Goal: Task Accomplishment & Management: Complete application form

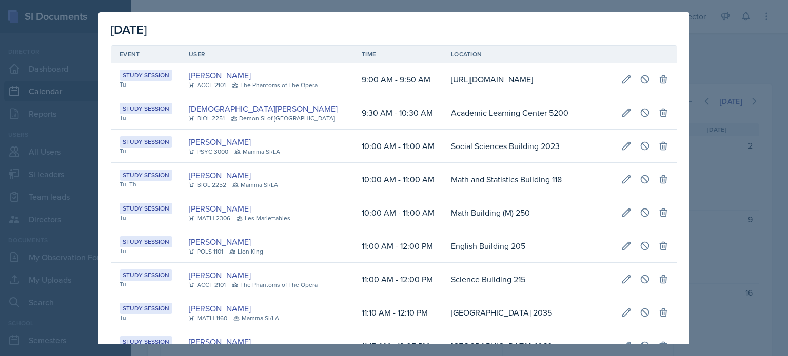
scroll to position [0, 208]
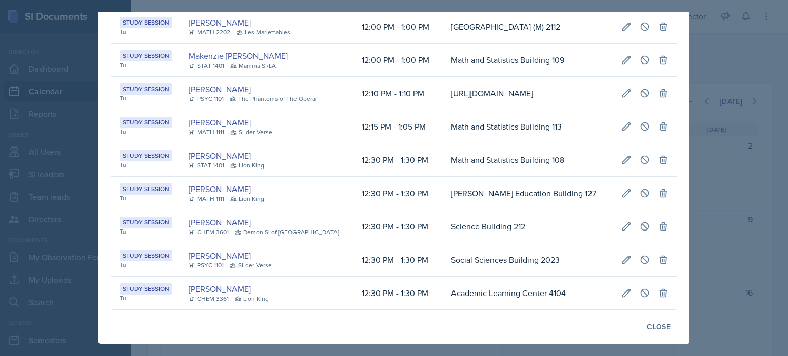
click at [738, 194] on div at bounding box center [394, 178] width 788 height 356
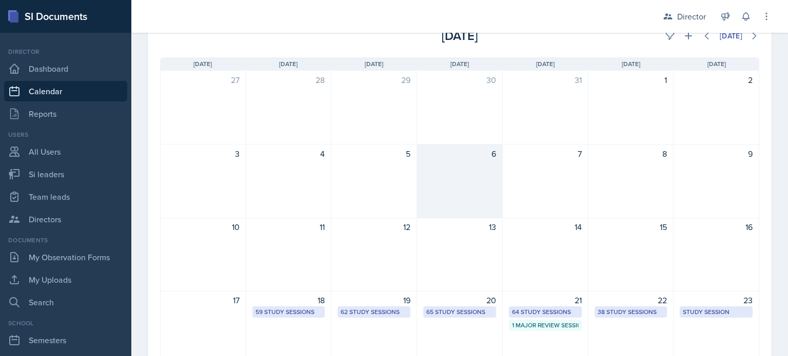
scroll to position [257, 0]
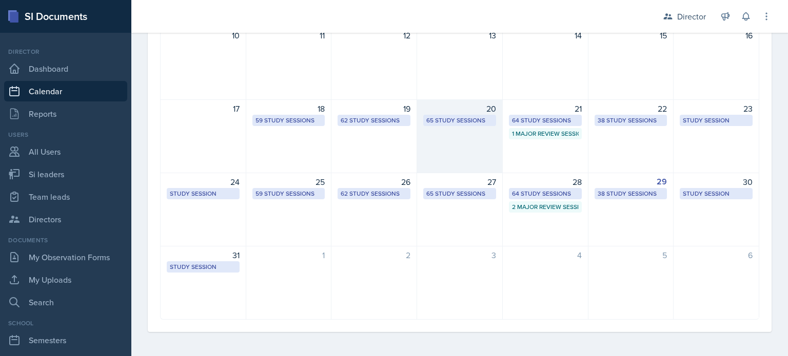
click at [446, 149] on div "20 65 Study Sessions" at bounding box center [460, 136] width 86 height 74
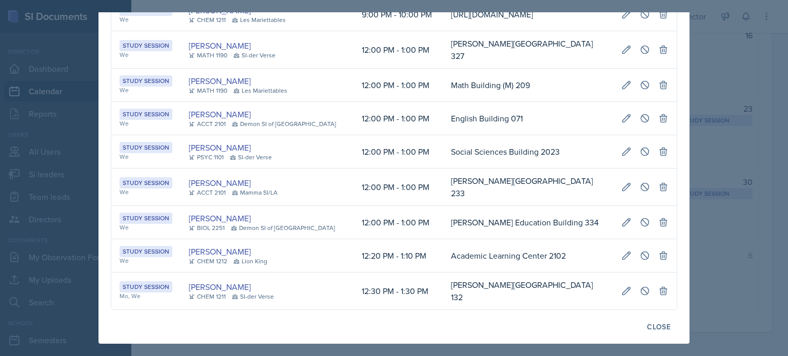
scroll to position [0, 0]
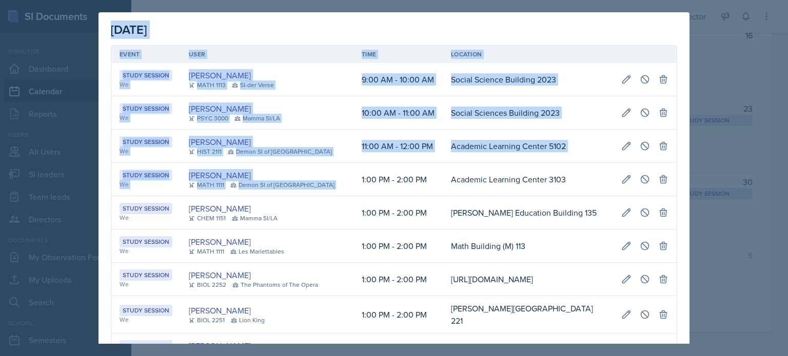
drag, startPoint x: 343, startPoint y: 181, endPoint x: 702, endPoint y: 196, distance: 359.8
click at [702, 196] on div "[DATE] Event User Time Location Study Session We [PERSON_NAME] MATH 1113 SI-der…" at bounding box center [394, 178] width 788 height 356
click at [702, 195] on div at bounding box center [394, 178] width 788 height 356
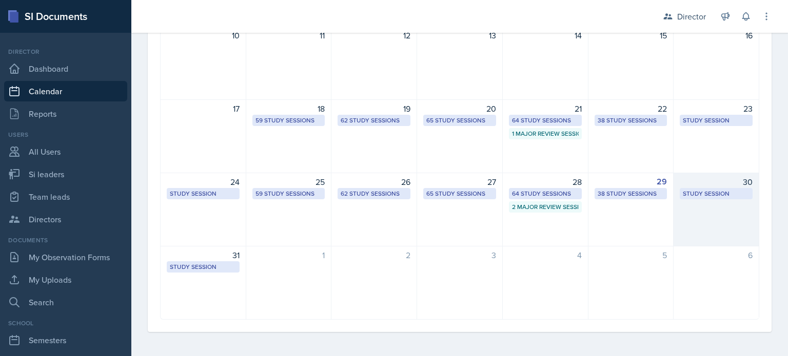
click at [714, 194] on div "Study Session" at bounding box center [716, 193] width 67 height 9
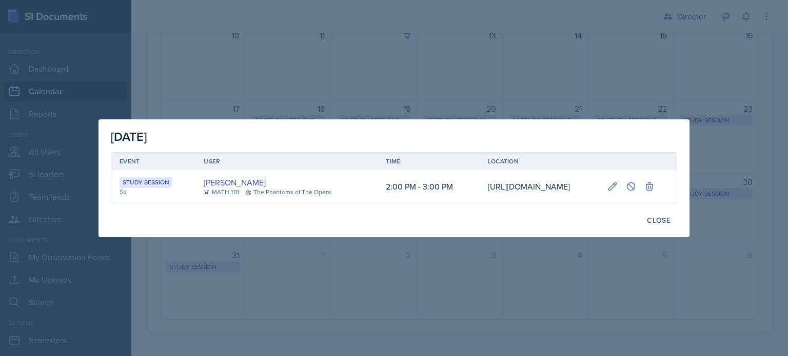
click at [732, 229] on div at bounding box center [394, 178] width 788 height 356
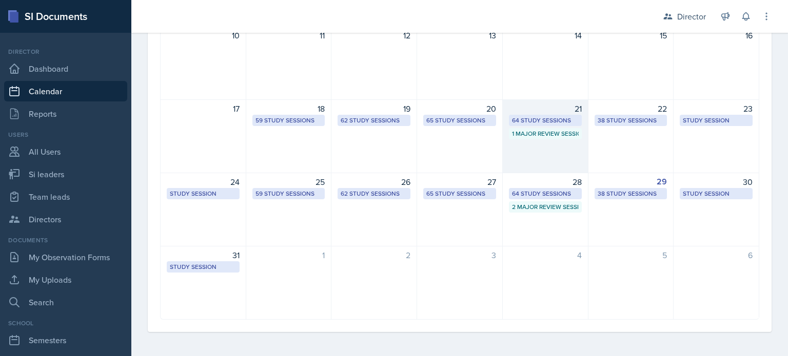
scroll to position [0, 0]
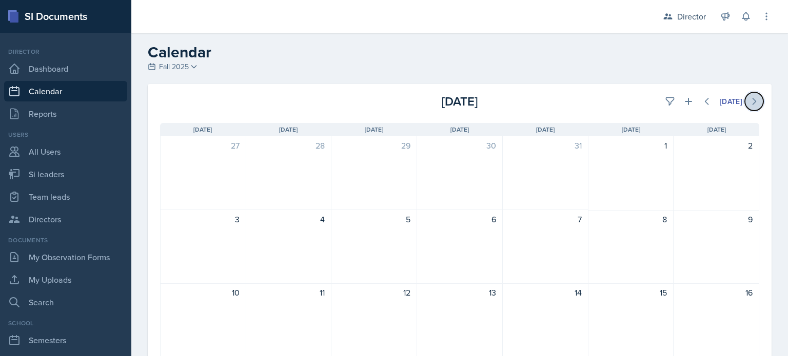
click at [749, 100] on icon at bounding box center [754, 101] width 10 height 10
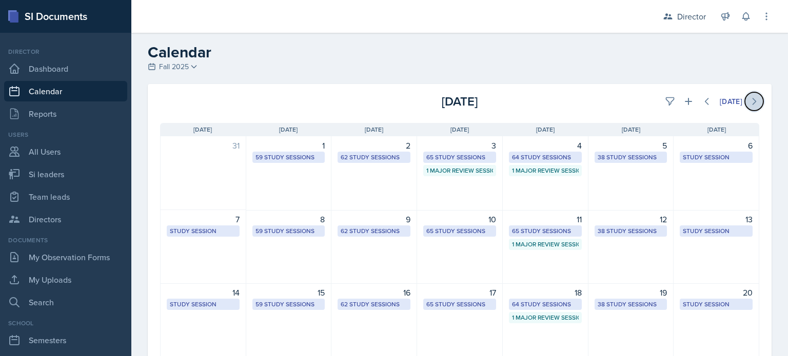
click at [749, 100] on icon at bounding box center [754, 101] width 10 height 10
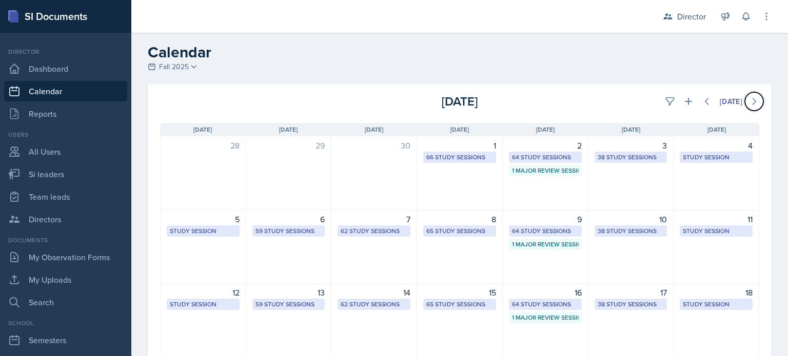
scroll to position [103, 0]
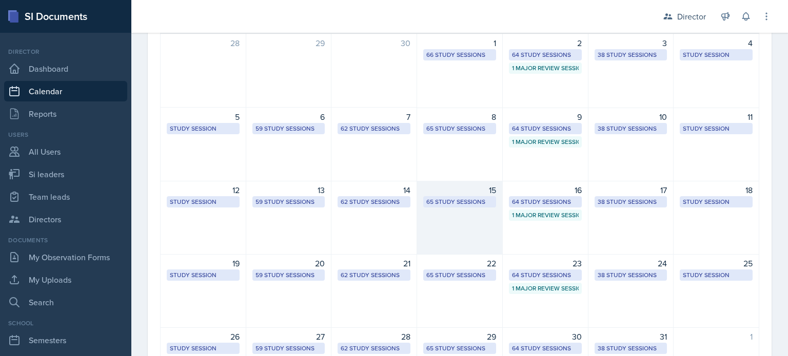
click at [441, 204] on div "65 Study Sessions" at bounding box center [459, 201] width 67 height 9
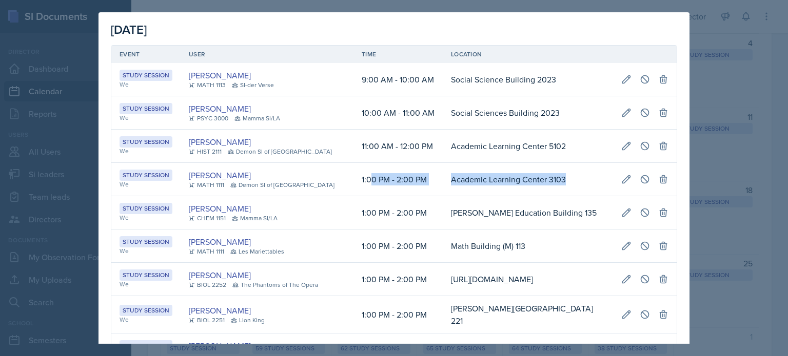
scroll to position [0, 206]
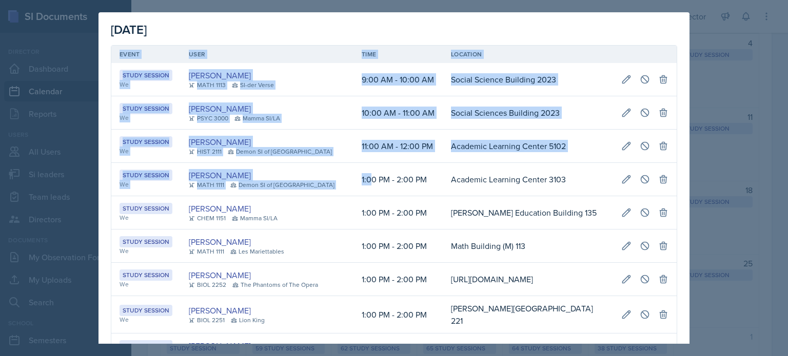
drag, startPoint x: 352, startPoint y: 175, endPoint x: 669, endPoint y: 187, distance: 317.7
click at [623, 178] on icon at bounding box center [627, 179] width 8 height 8
select select "1"
select select "0"
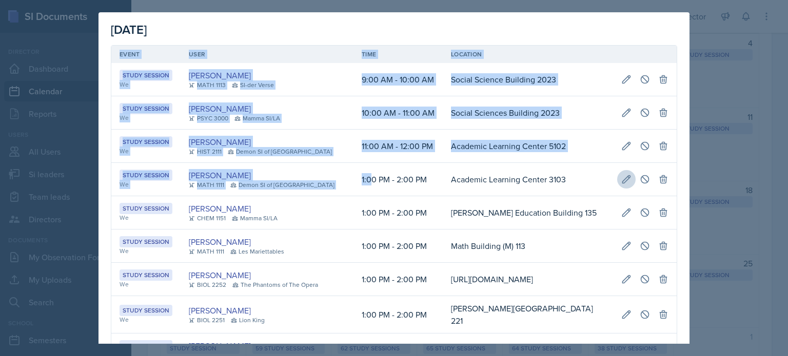
select select "2"
select select "0"
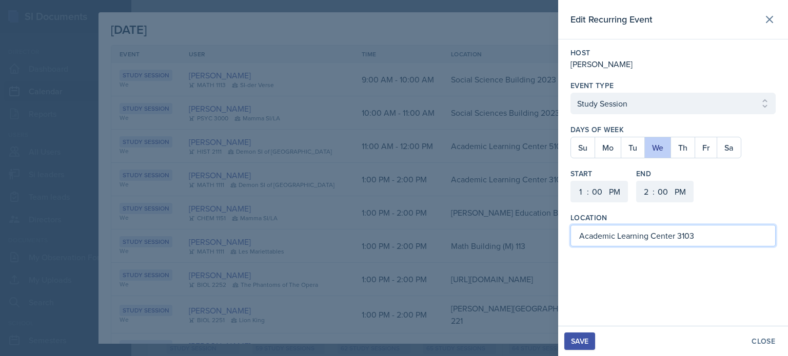
click at [701, 237] on input "Academic Learning Center 3103" at bounding box center [672, 236] width 205 height 22
type input "Academic Learning Center 3201"
click at [574, 342] on div "Save" at bounding box center [579, 341] width 17 height 8
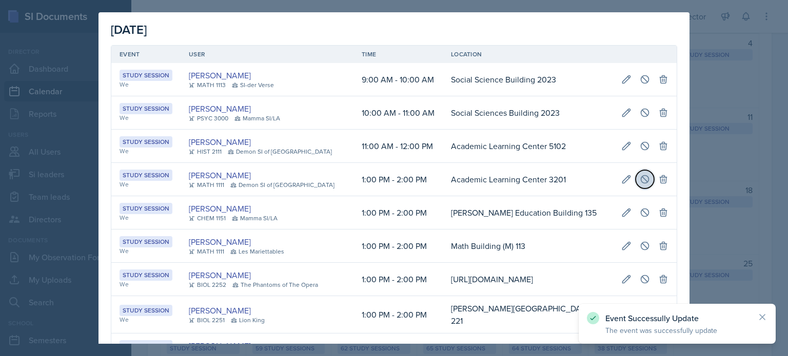
click at [641, 178] on icon at bounding box center [645, 179] width 8 height 8
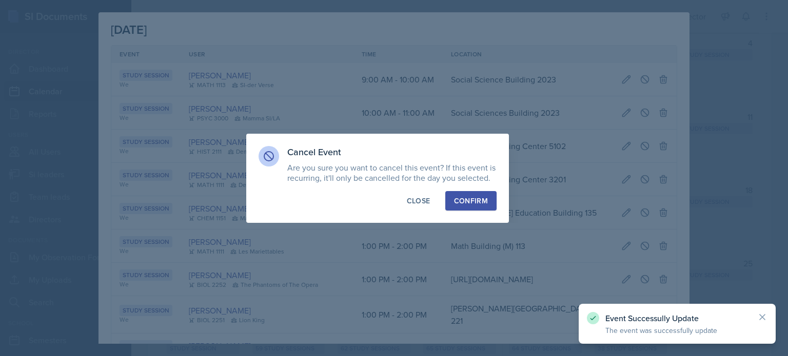
click at [475, 201] on div "Confirm" at bounding box center [471, 201] width 34 height 10
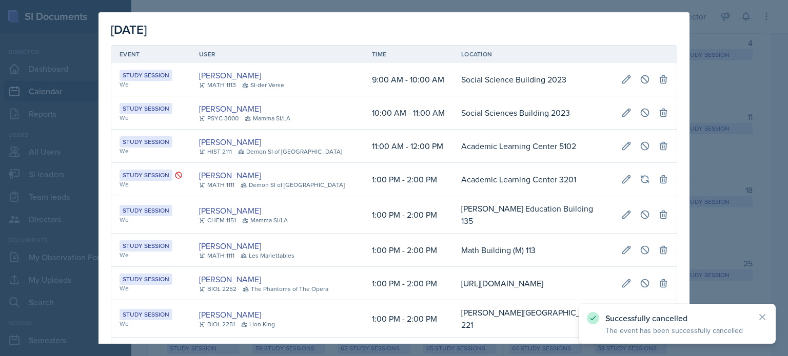
click at [718, 166] on div at bounding box center [394, 178] width 788 height 356
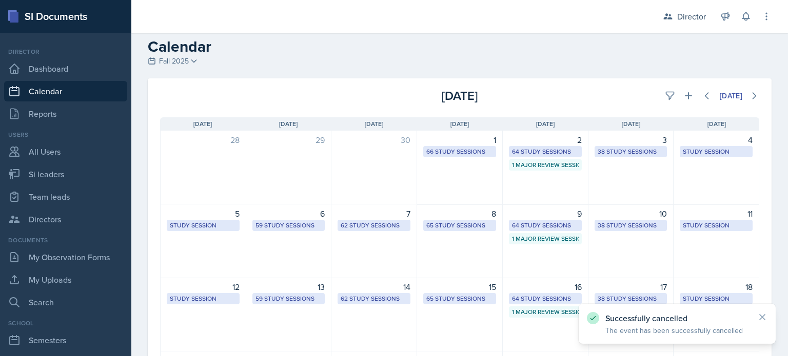
scroll to position [0, 0]
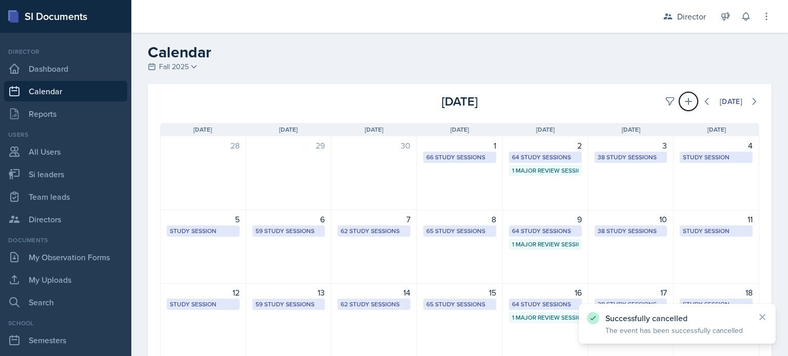
click at [684, 99] on button at bounding box center [688, 101] width 18 height 18
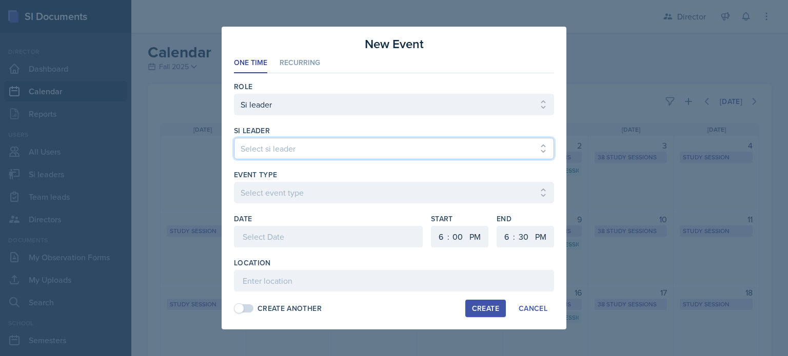
drag, startPoint x: 281, startPoint y: 146, endPoint x: 276, endPoint y: 155, distance: 10.8
click at [281, 146] on select "Select si leader [PERSON_NAME] [PERSON_NAME] [PERSON_NAME] [PERSON_NAME] [PERSO…" at bounding box center [394, 149] width 320 height 22
select select "34381008-8068-4ed8-acd2-c2f2b7060cfb"
click at [234, 138] on select "Select si leader [PERSON_NAME] [PERSON_NAME] [PERSON_NAME] [PERSON_NAME] [PERSO…" at bounding box center [394, 149] width 320 height 22
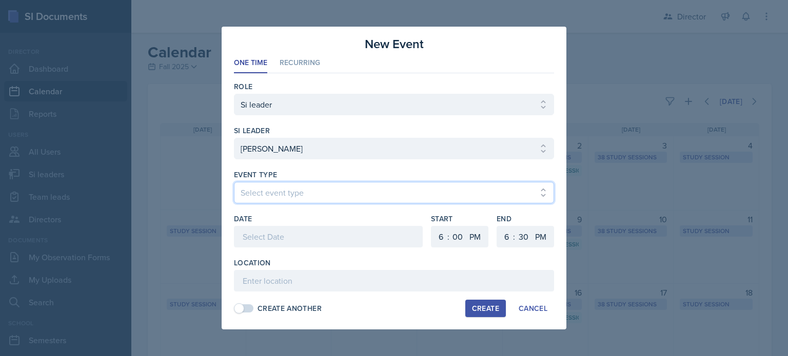
click at [278, 188] on select "Select event type Major Review Session Study Session" at bounding box center [394, 193] width 320 height 22
select select "d66089cd-5ee7-4f89-a345-f1bdd1643066"
click at [234, 182] on select "Select event type Major Review Session Study Session" at bounding box center [394, 193] width 320 height 22
click at [283, 239] on div at bounding box center [328, 237] width 189 height 22
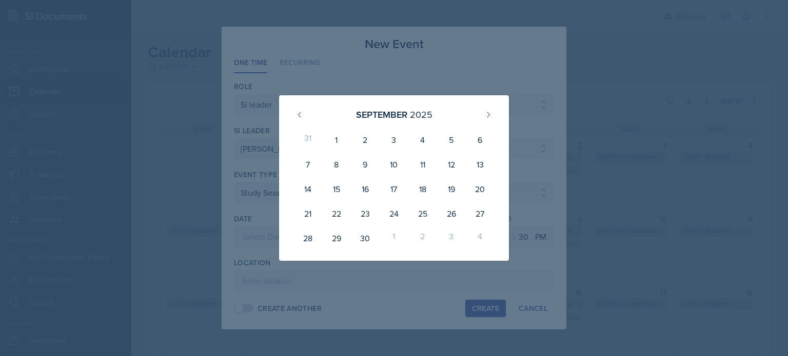
click at [475, 110] on div "[DATE]" at bounding box center [393, 115] width 205 height 22
click at [482, 110] on button at bounding box center [488, 115] width 16 height 16
click at [401, 181] on div "15" at bounding box center [394, 189] width 29 height 25
type input "[DATE]"
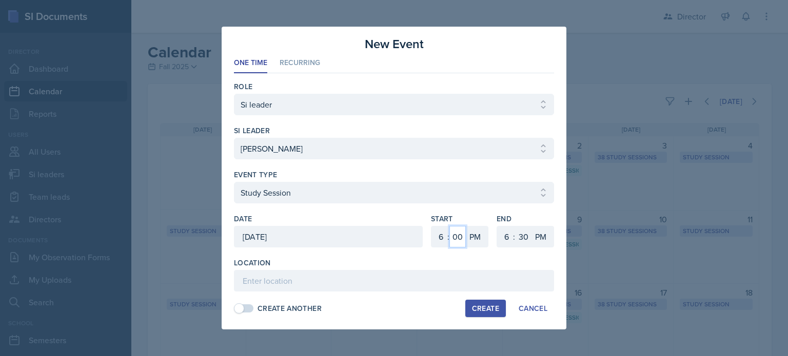
click at [449, 240] on select "00 05 10 15 20 25 30 35 40 45 50 55" at bounding box center [457, 237] width 16 height 22
click at [444, 239] on select "1 2 3 4 5 6 7 8 9 10 11 12" at bounding box center [439, 237] width 16 height 22
select select "1"
click at [431, 226] on select "1 2 3 4 5 6 7 8 9 10 11 12" at bounding box center [439, 237] width 16 height 22
select select "2"
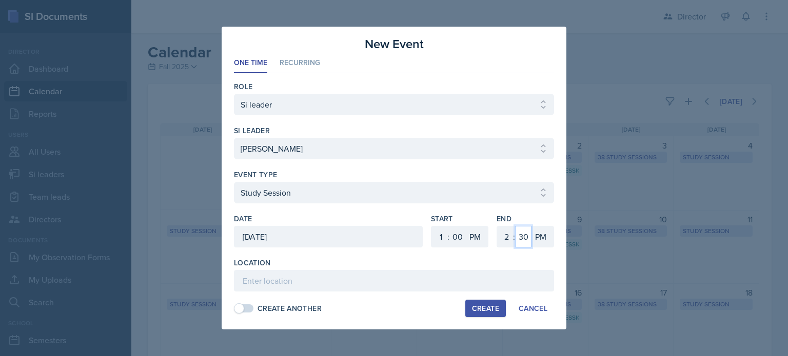
select select "0"
type input "Academic Learning Center 5104"
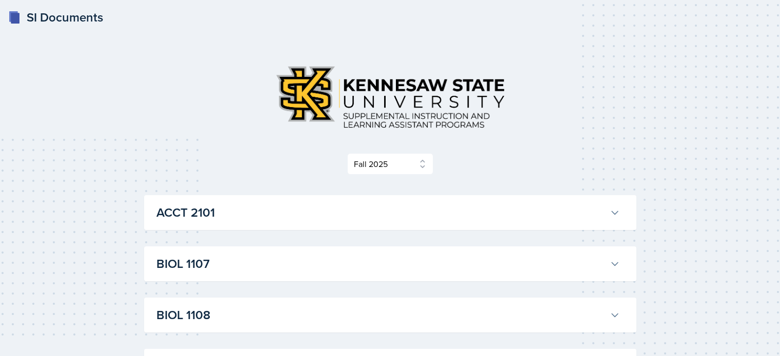
select select "2bed604d-1099-4043-b1bc-2365e8740244"
